Goal: Task Accomplishment & Management: Manage account settings

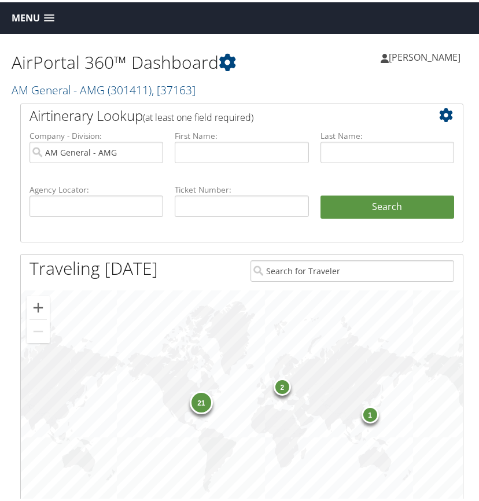
click at [49, 12] on link "Menu" at bounding box center [33, 15] width 54 height 19
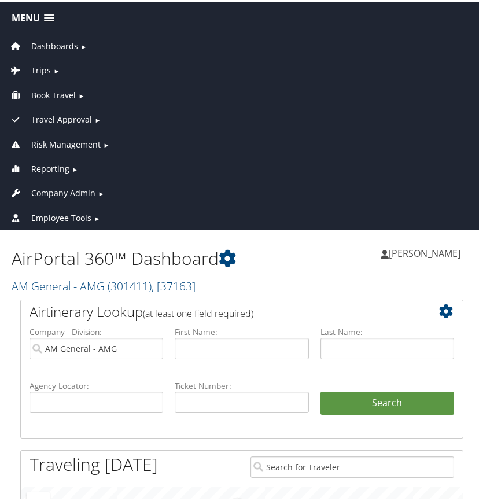
click at [82, 192] on span "Company Admin" at bounding box center [63, 190] width 64 height 13
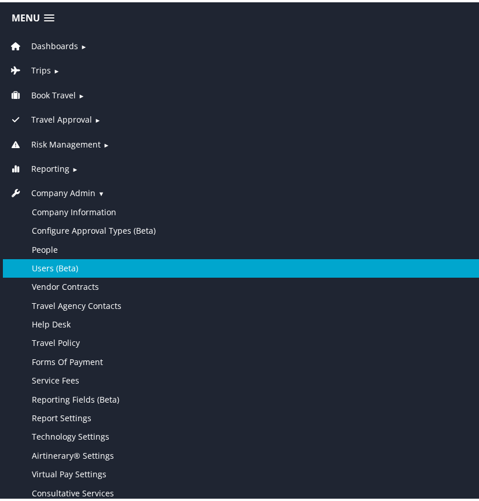
click at [73, 266] on link "Users (Beta)" at bounding box center [241, 266] width 477 height 18
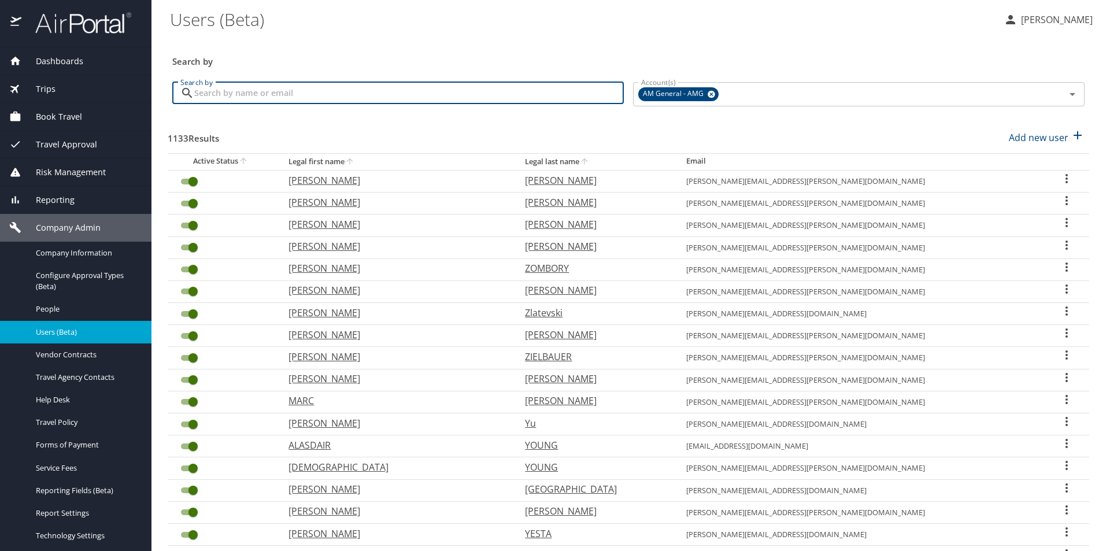
click at [483, 97] on input "Search by" at bounding box center [408, 93] width 429 height 22
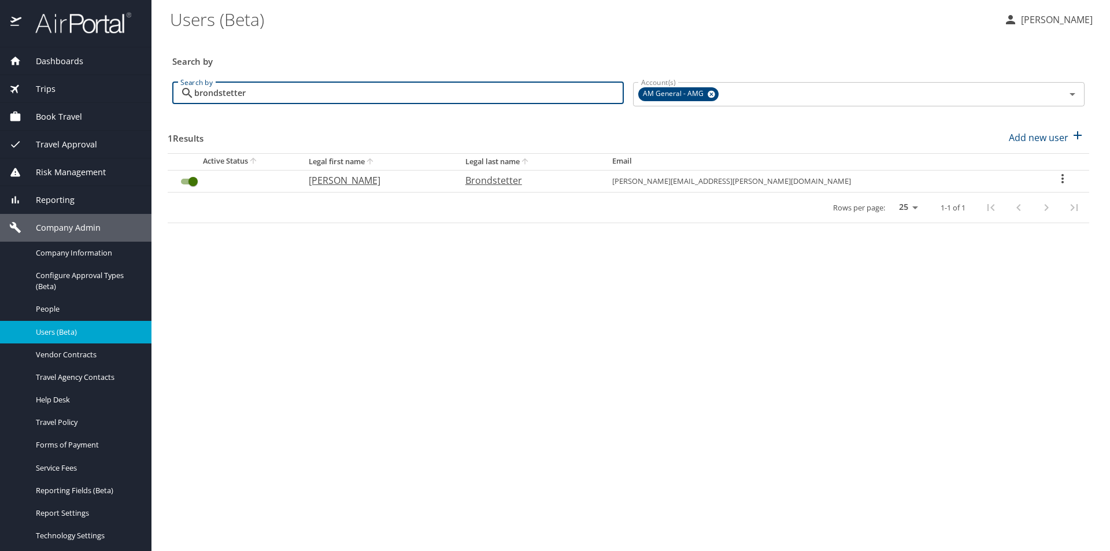
type input "brondstetter"
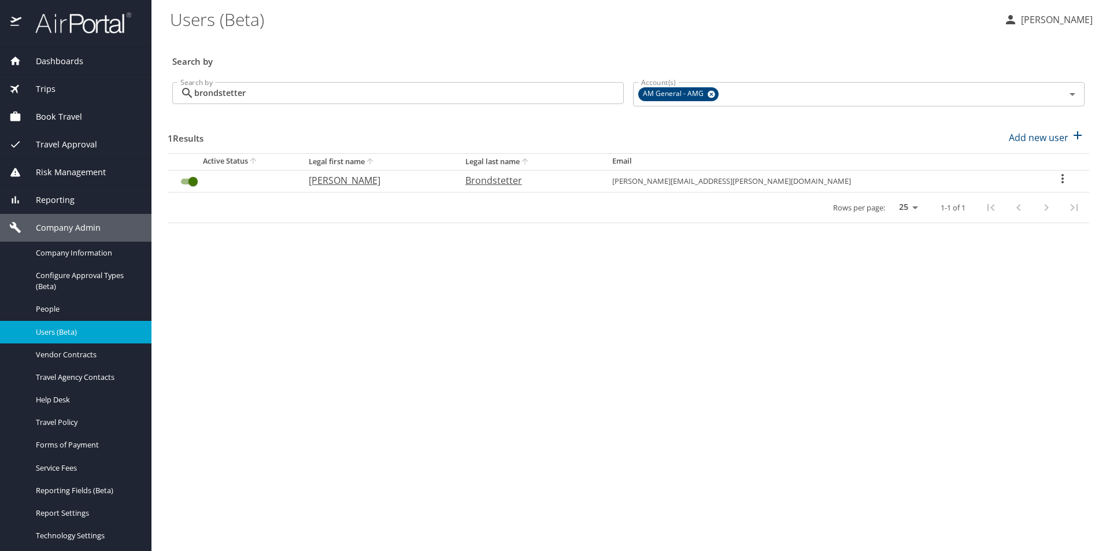
click at [483, 178] on icon "User Search Table" at bounding box center [1062, 179] width 14 height 14
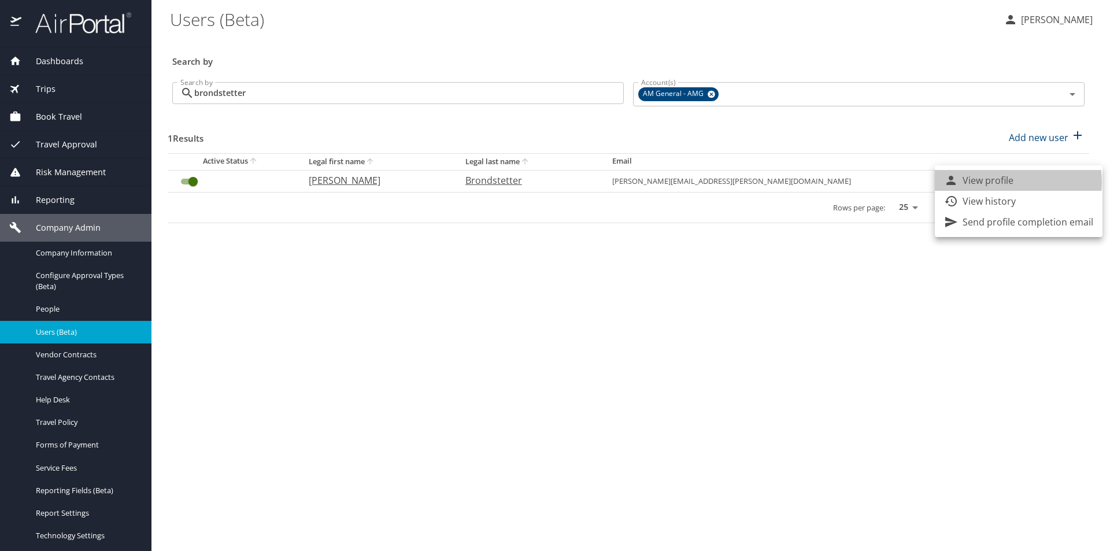
click at [483, 182] on p "View profile" at bounding box center [987, 180] width 51 height 14
select select "US"
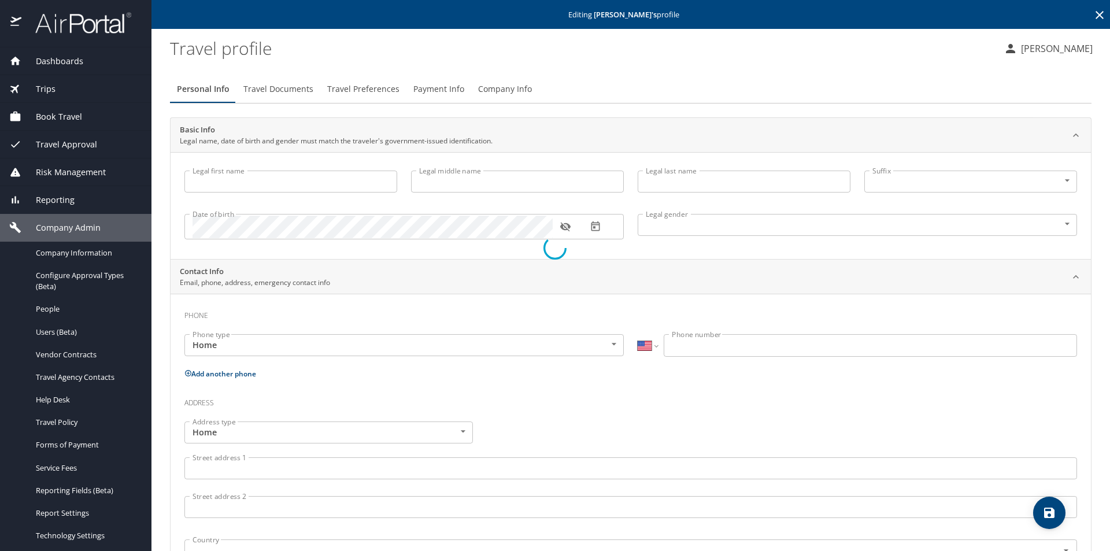
type input "Steve"
type input "Brondstetter"
type input "Undisclosed"
select select "US"
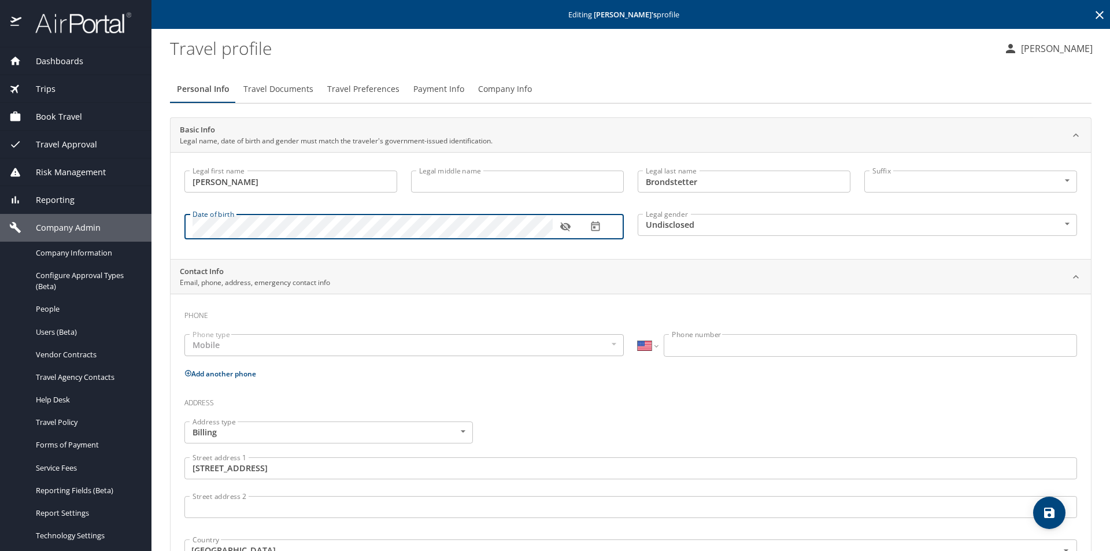
click at [483, 224] on icon "button" at bounding box center [566, 227] width 12 height 12
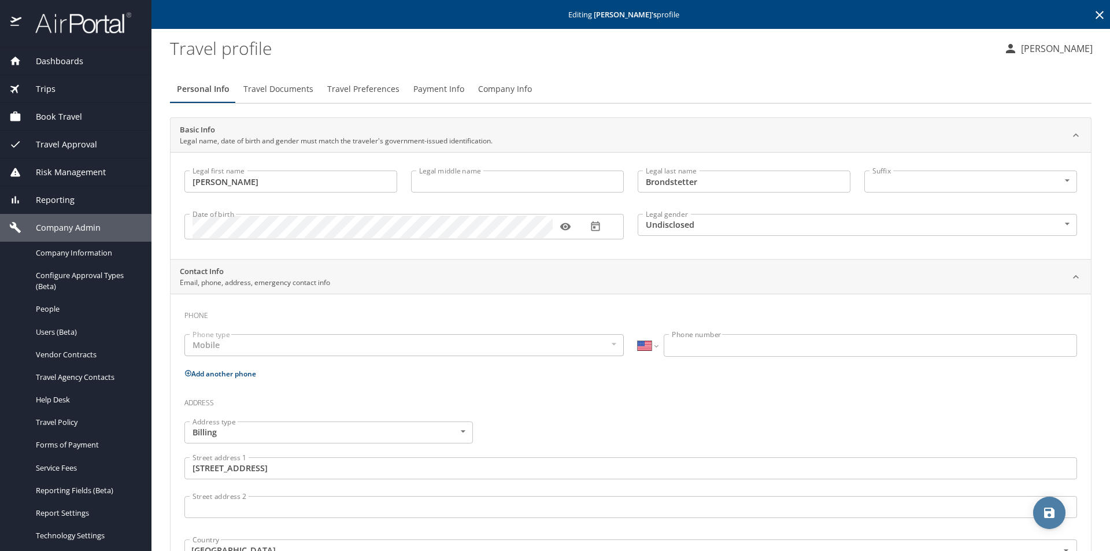
click at [483, 500] on icon "save" at bounding box center [1049, 513] width 10 height 10
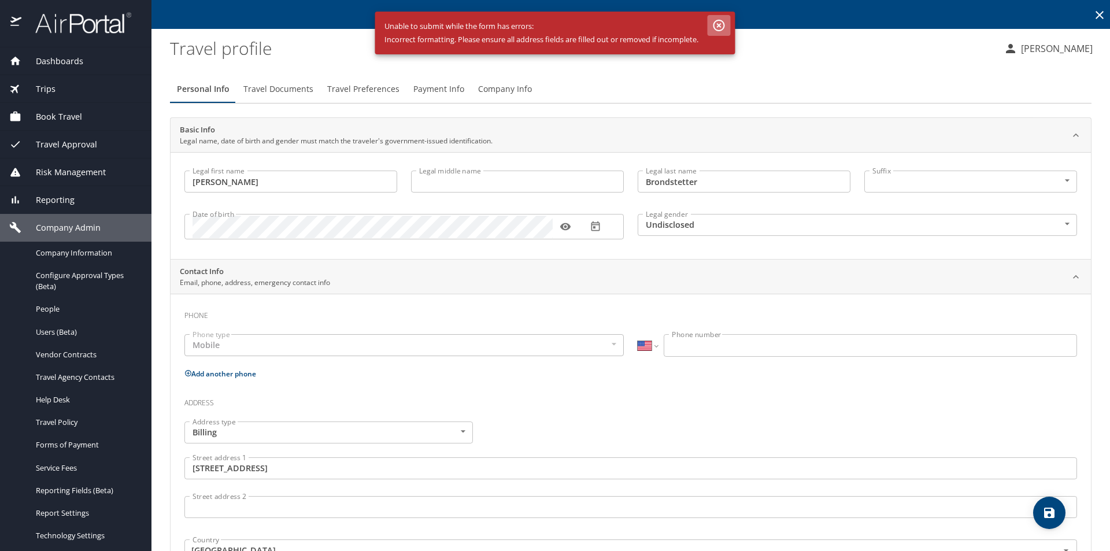
click at [483, 24] on icon "button" at bounding box center [719, 26] width 12 height 12
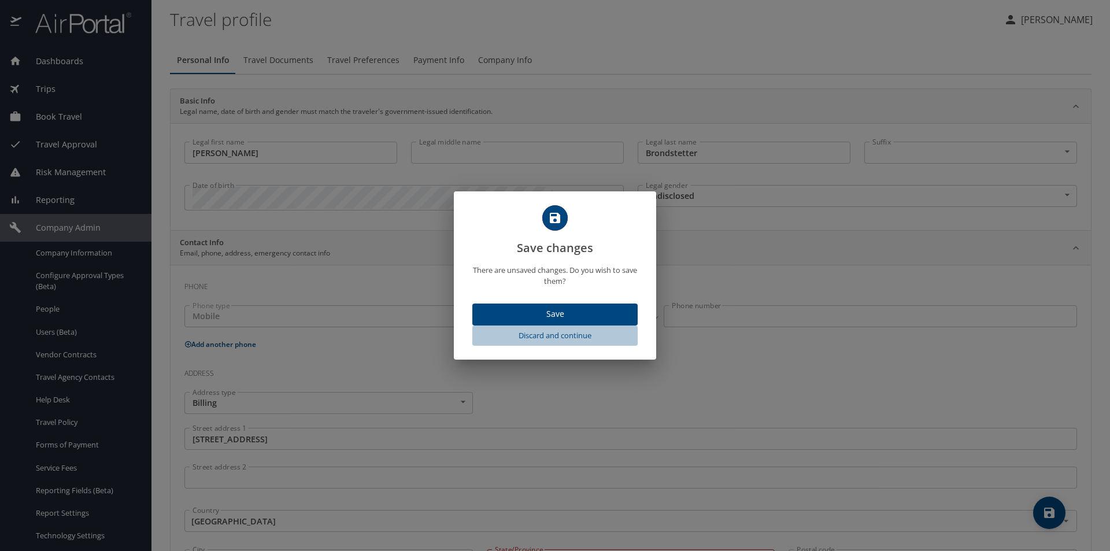
click at [483, 334] on span "Discard and continue" at bounding box center [555, 335] width 156 height 13
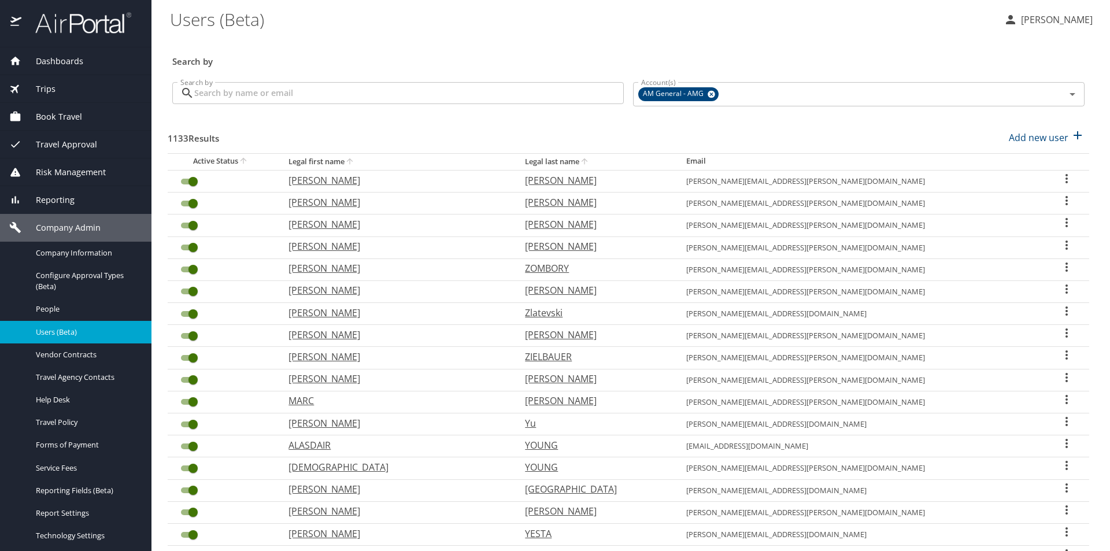
click at [321, 91] on input "Search by" at bounding box center [408, 93] width 429 height 22
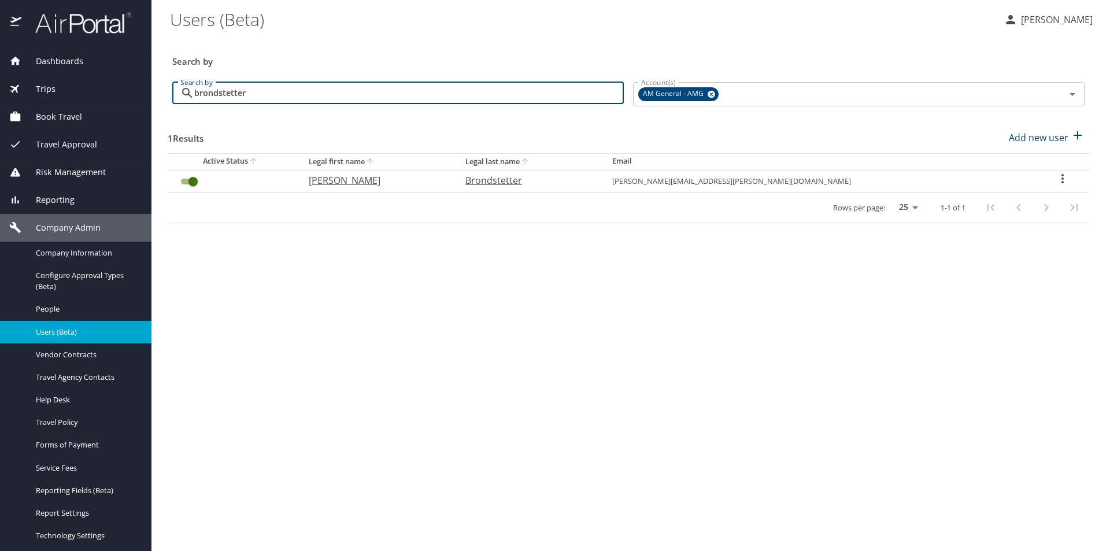
type input "brondstetter"
click at [483, 177] on icon "User Search Table" at bounding box center [1062, 179] width 14 height 14
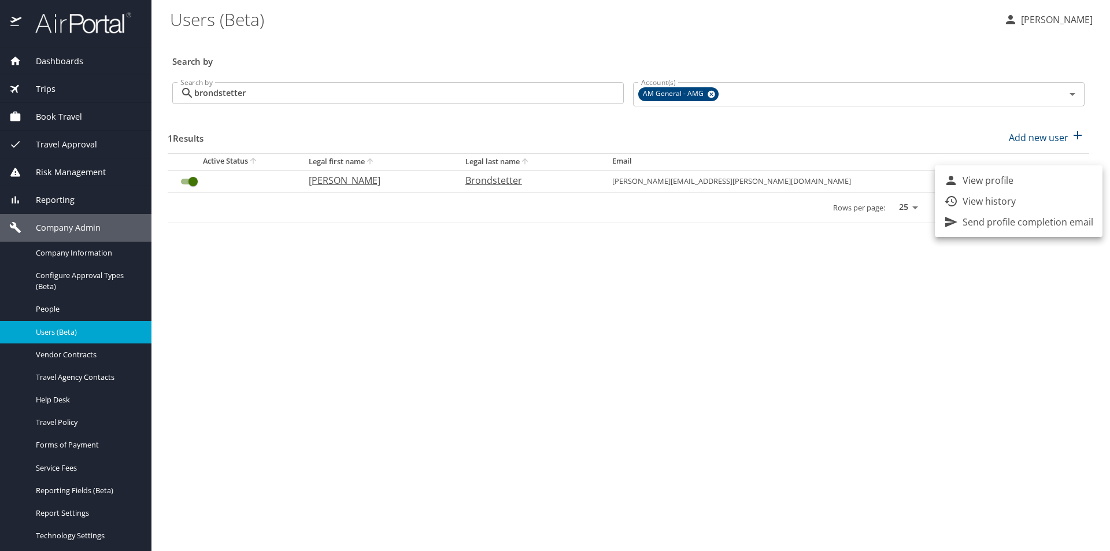
click at [483, 183] on p "View profile" at bounding box center [987, 180] width 51 height 14
select select "US"
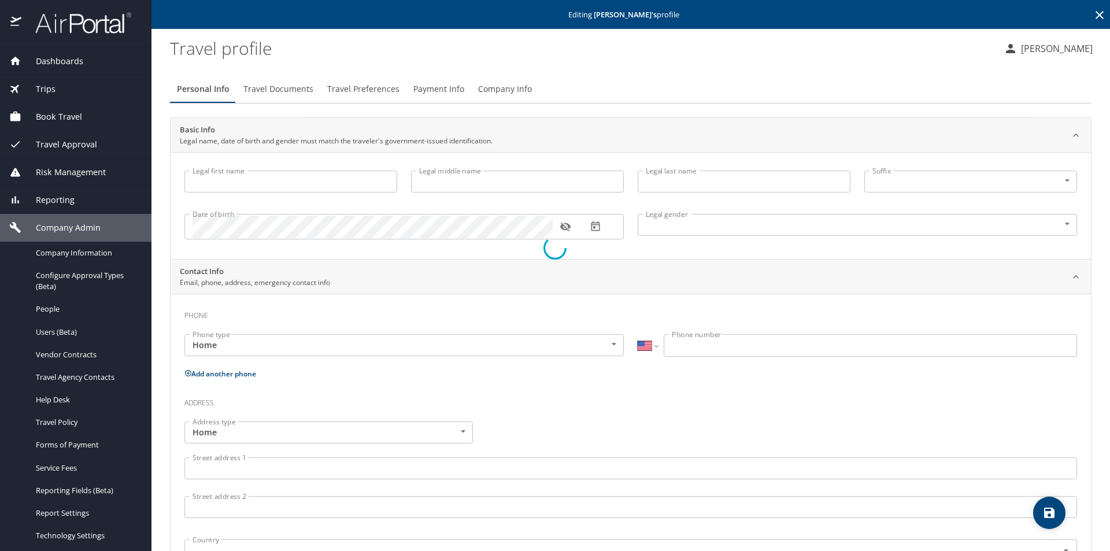
type input "Steve"
type input "Brondstetter"
type input "Undisclosed"
select select "US"
click at [483, 225] on icon "button" at bounding box center [566, 227] width 12 height 12
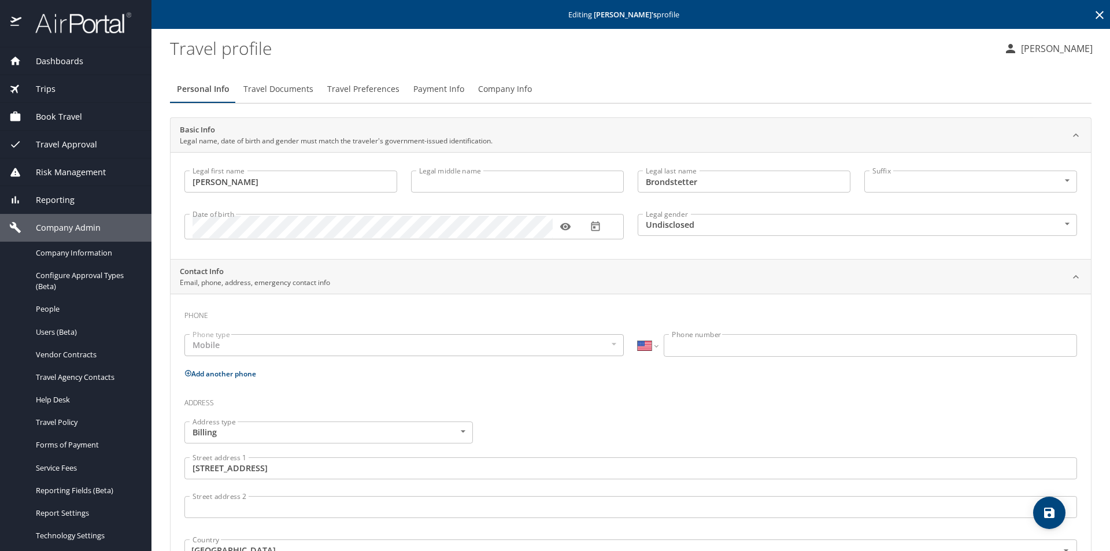
click at [483, 500] on icon "save" at bounding box center [1049, 513] width 14 height 14
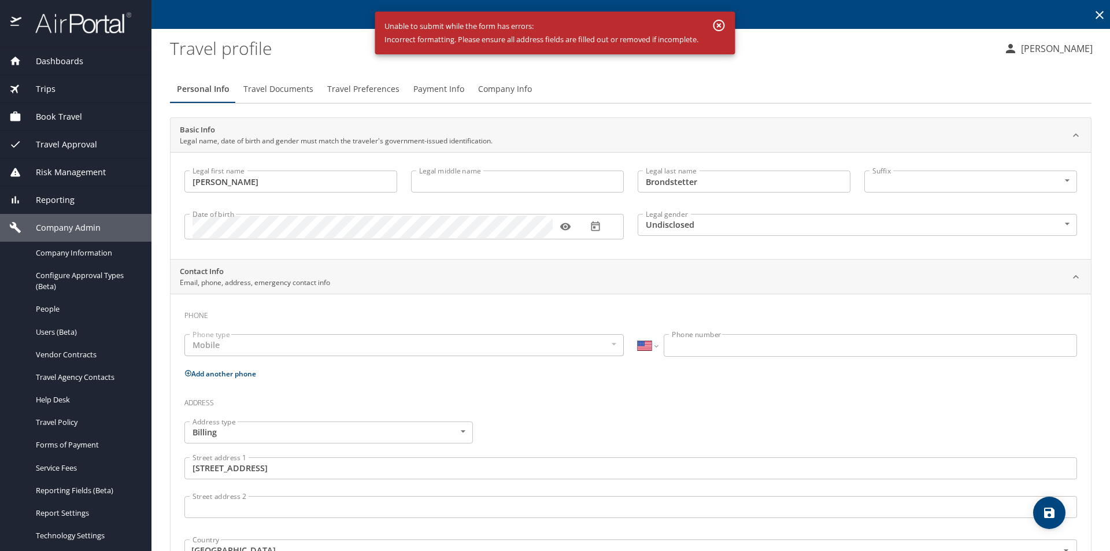
click at [483, 23] on icon "button" at bounding box center [719, 25] width 14 height 14
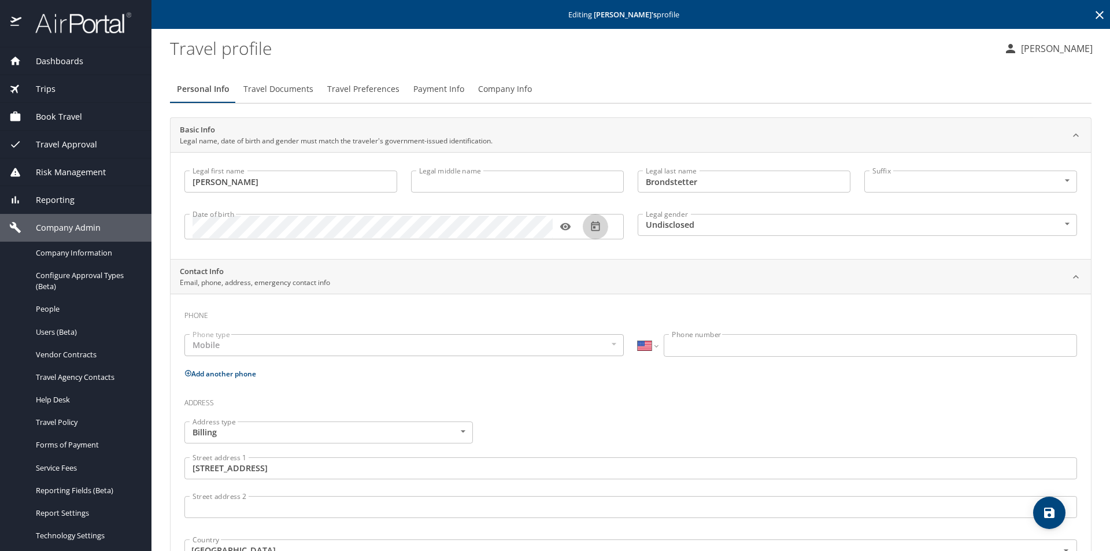
click at [483, 225] on icon "button" at bounding box center [596, 227] width 12 height 12
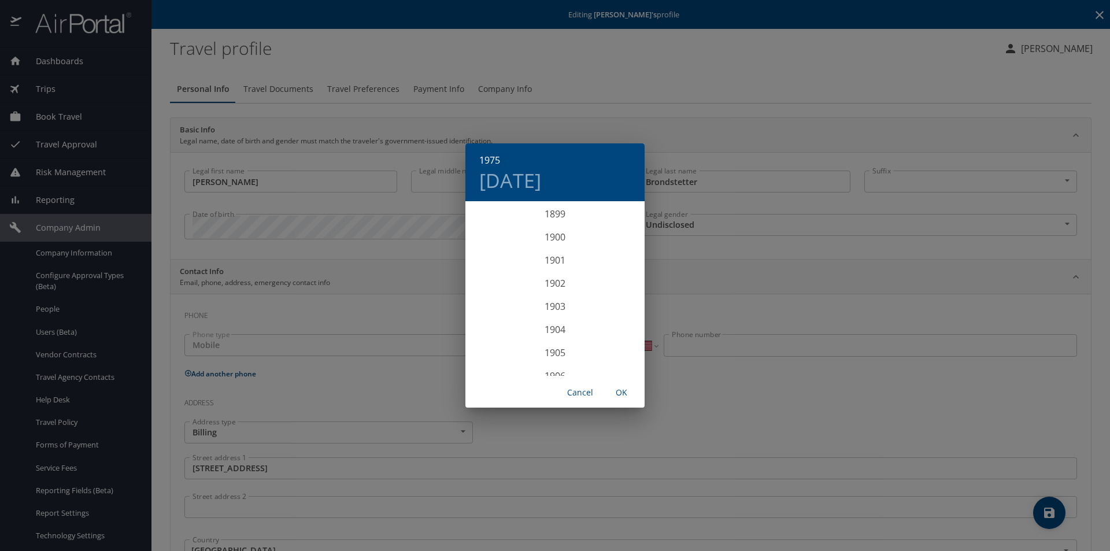
scroll to position [1688, 0]
click at [483, 292] on div "1975" at bounding box center [554, 288] width 179 height 23
click at [483, 268] on div "May" at bounding box center [555, 267] width 60 height 43
click at [483, 303] on p "15" at bounding box center [578, 305] width 8 height 8
click at [483, 391] on span "OK" at bounding box center [622, 393] width 28 height 14
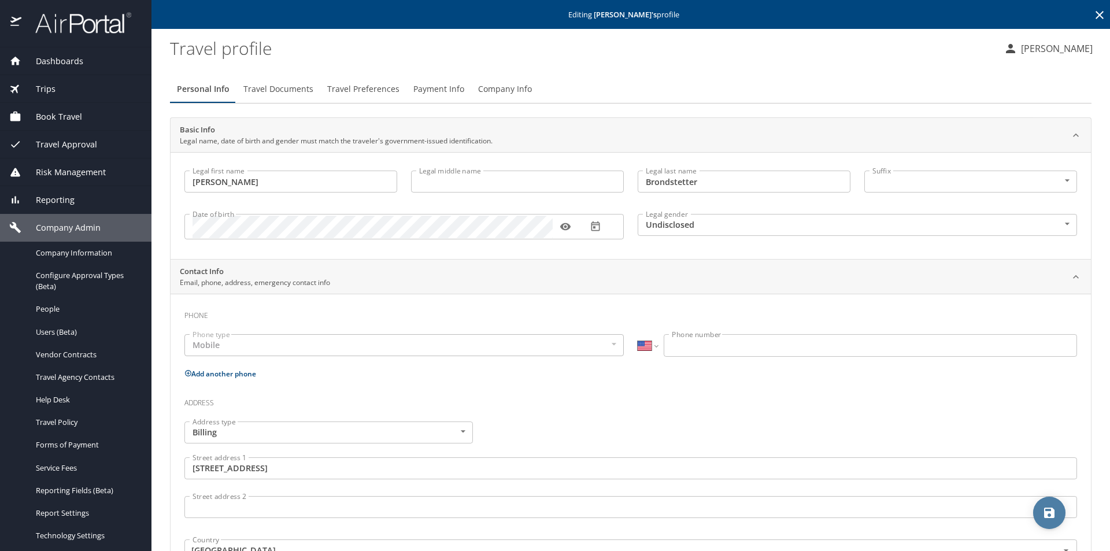
click at [483, 500] on icon "save" at bounding box center [1049, 513] width 10 height 10
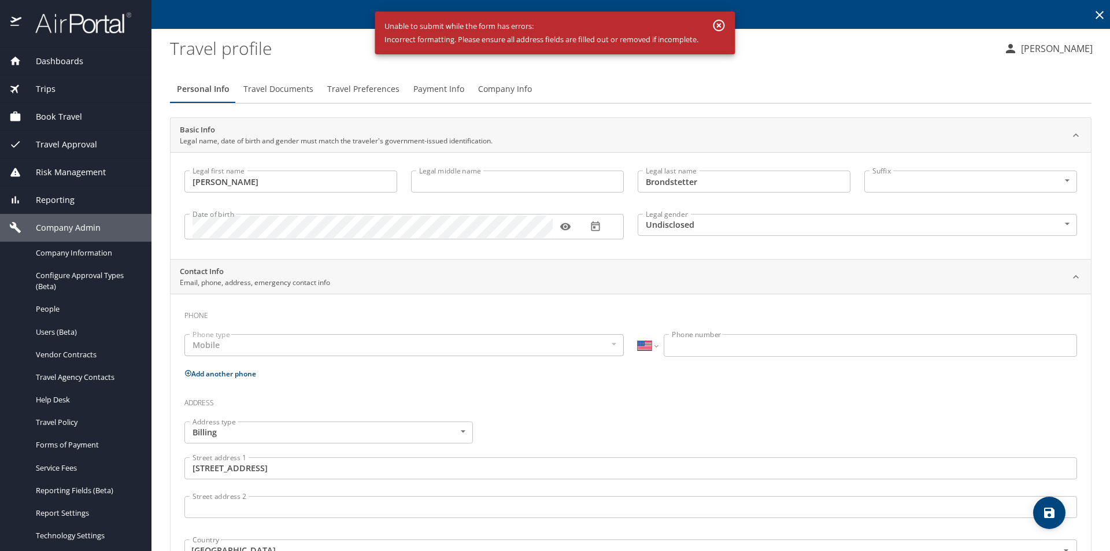
click at [483, 24] on icon "button" at bounding box center [719, 26] width 12 height 12
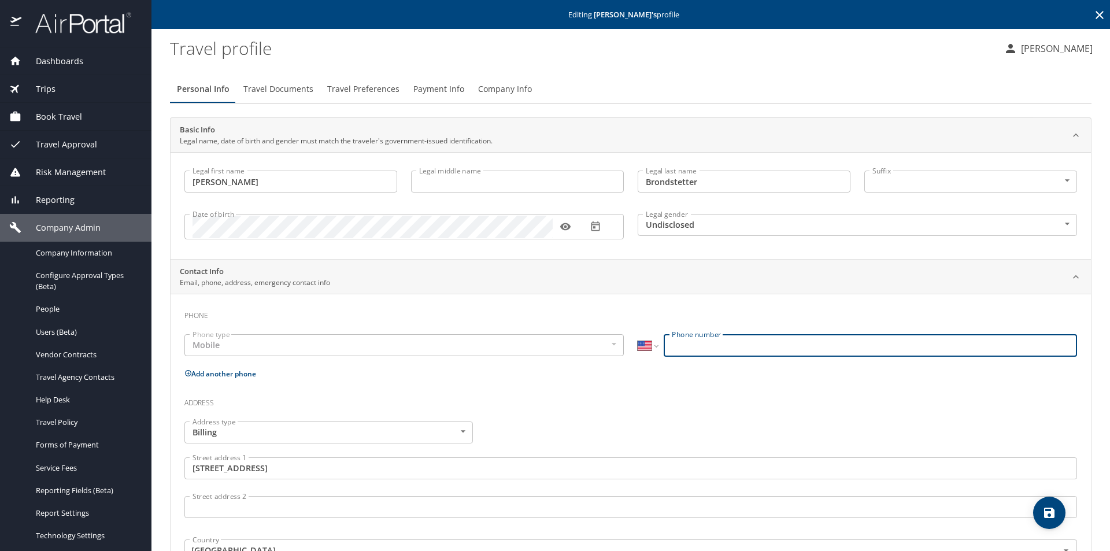
click at [483, 344] on input "Phone number" at bounding box center [870, 345] width 413 height 22
click at [483, 221] on body "Dashboards AirPortal 360™ Manager AirPortal 360™ Agent My Travel Dashboard Trip…" at bounding box center [555, 275] width 1110 height 551
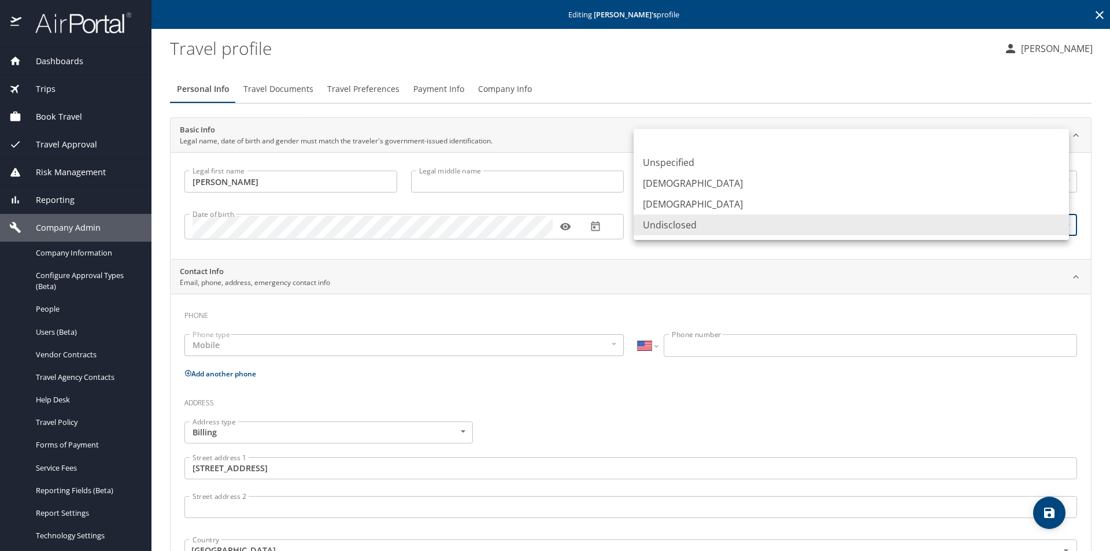
click at [483, 186] on li "Male" at bounding box center [851, 183] width 435 height 21
type input "Male"
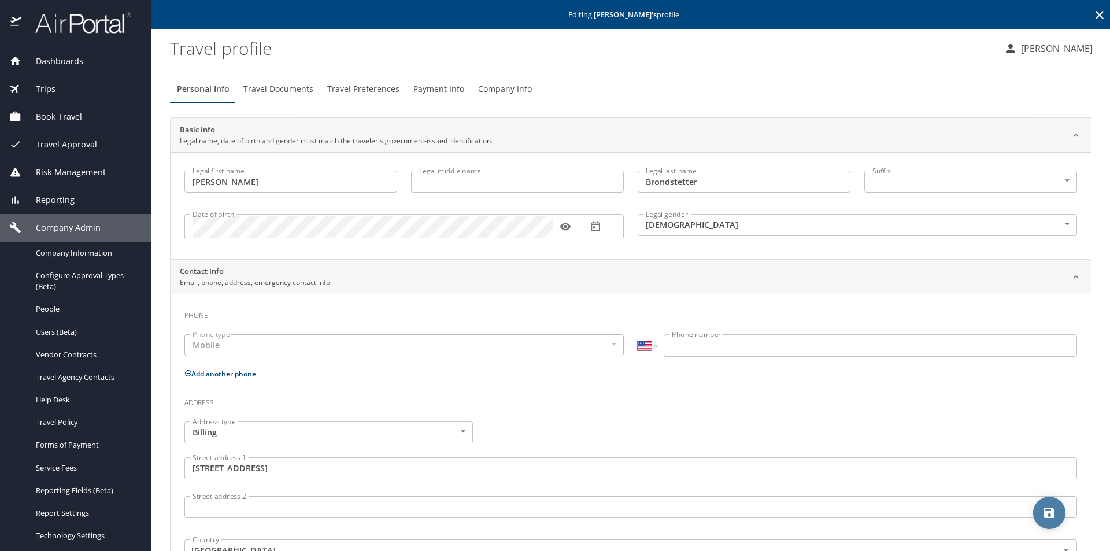
click at [483, 500] on icon "save" at bounding box center [1049, 513] width 14 height 14
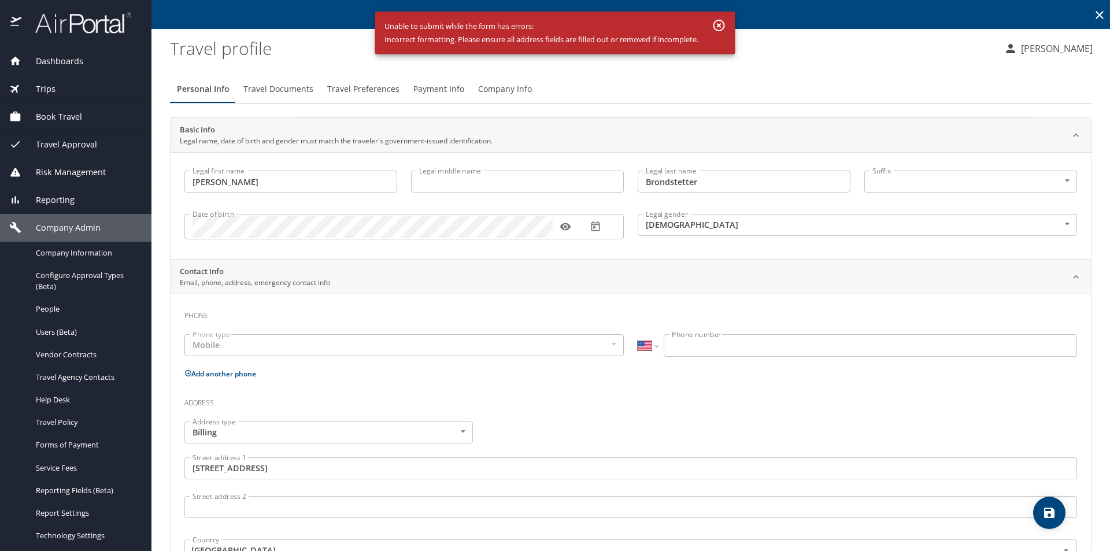
click at [483, 25] on icon "button" at bounding box center [719, 26] width 12 height 12
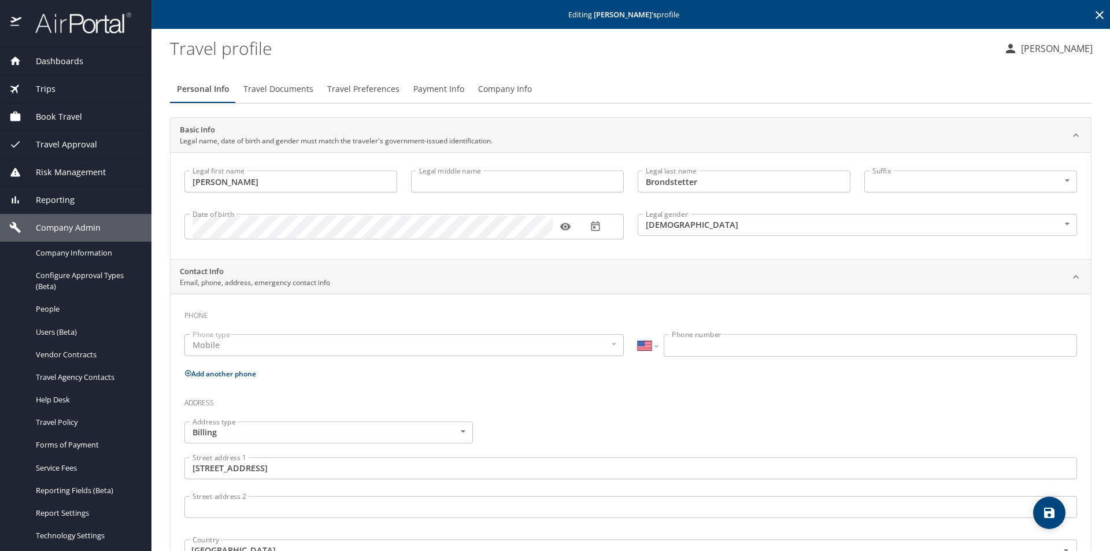
click at [68, 61] on span "Dashboards" at bounding box center [52, 61] width 62 height 13
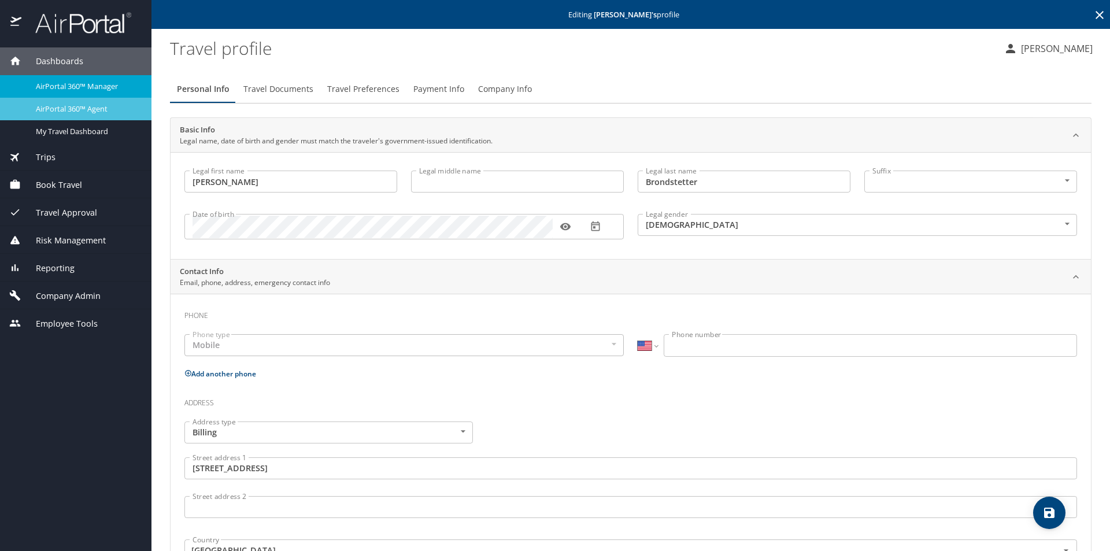
click at [86, 106] on span "AirPortal 360™ Agent" at bounding box center [87, 108] width 102 height 11
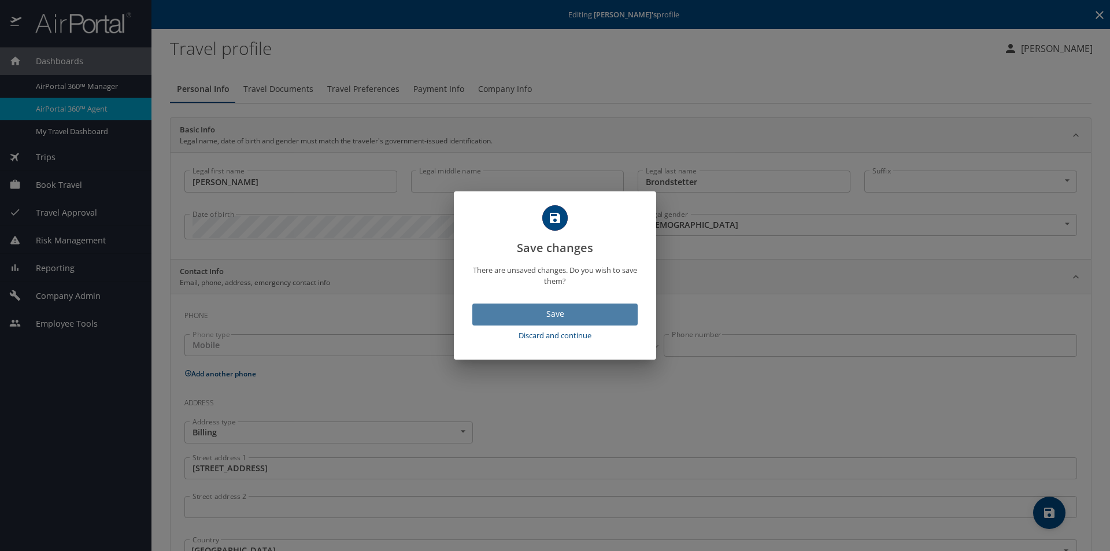
click at [483, 314] on span "Save" at bounding box center [555, 314] width 147 height 14
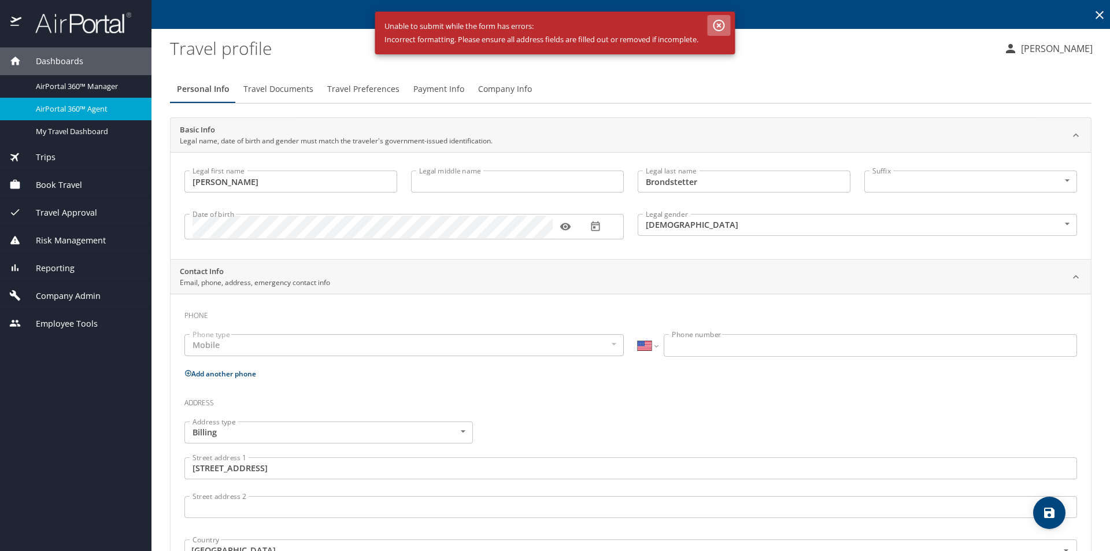
drag, startPoint x: 721, startPoint y: 21, endPoint x: 402, endPoint y: 75, distance: 323.6
click at [483, 21] on icon "button" at bounding box center [719, 25] width 14 height 14
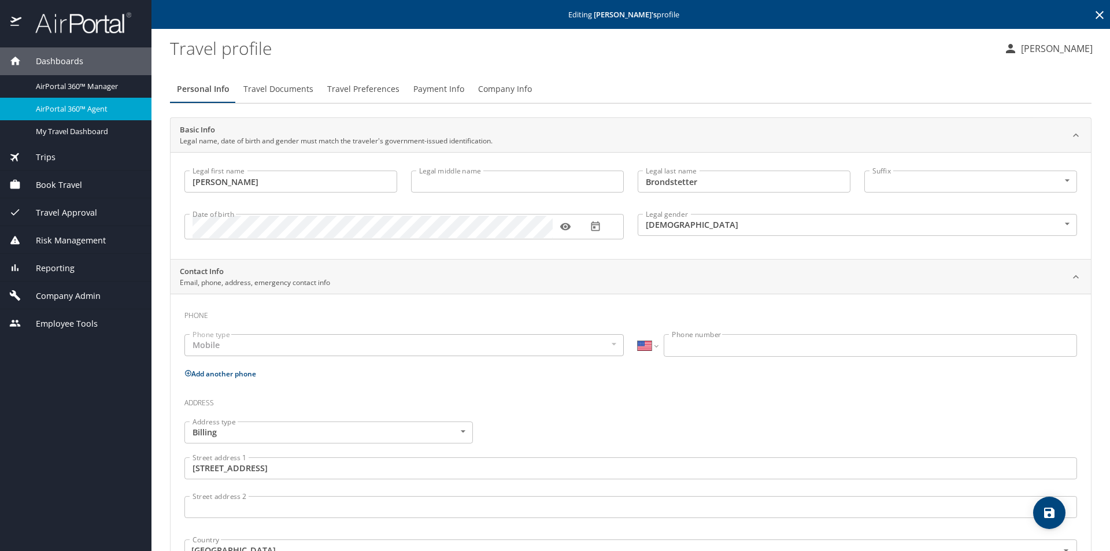
click at [483, 500] on icon "save" at bounding box center [1049, 513] width 10 height 10
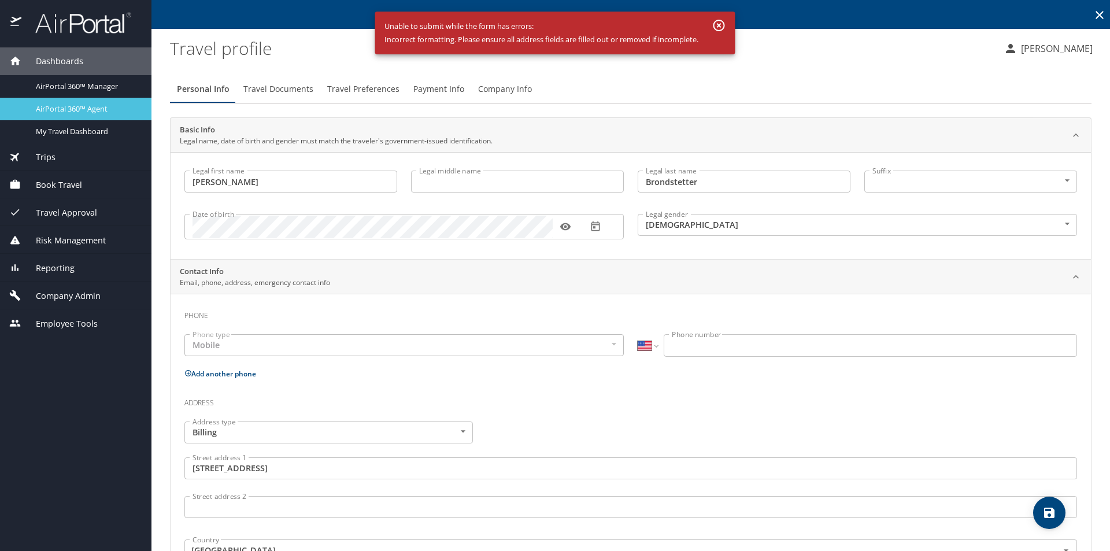
click at [101, 106] on span "AirPortal 360™ Agent" at bounding box center [87, 108] width 102 height 11
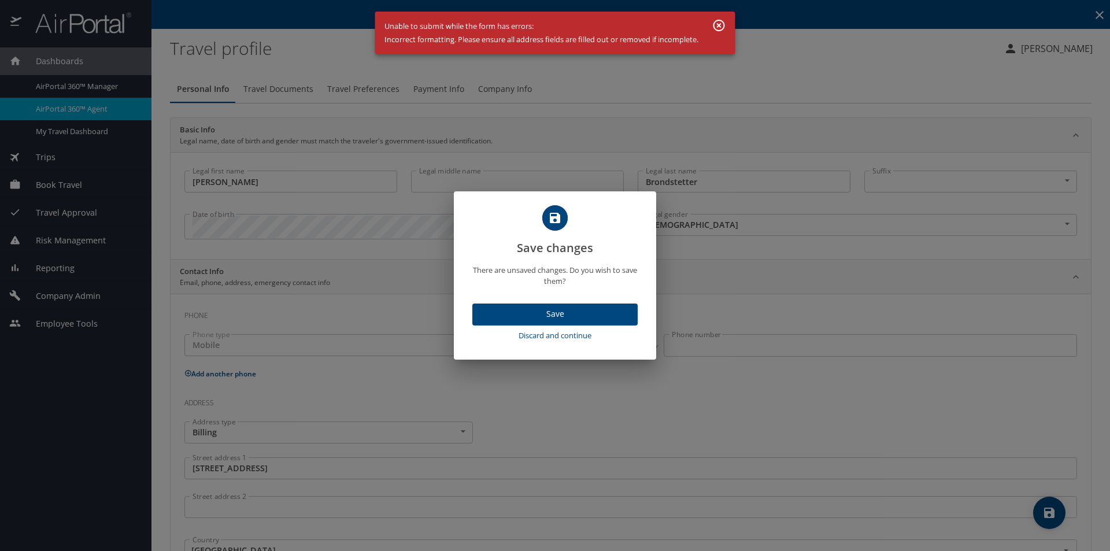
drag, startPoint x: 557, startPoint y: 337, endPoint x: 557, endPoint y: 330, distance: 6.9
click at [483, 336] on span "Discard and continue" at bounding box center [555, 335] width 156 height 13
